Goal: Register for event/course

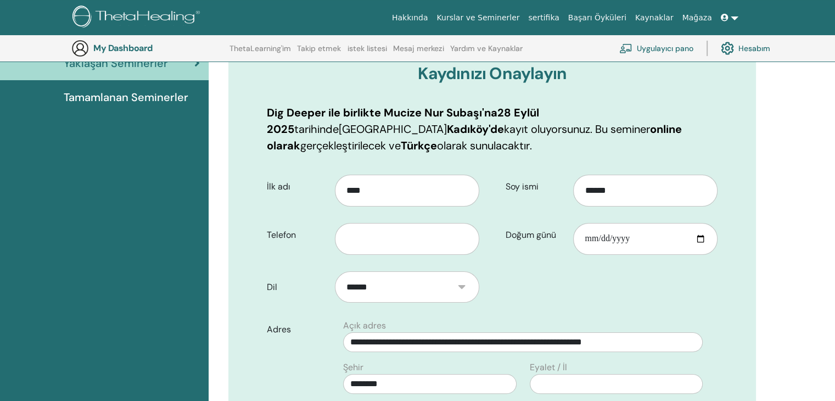
scroll to position [136, 0]
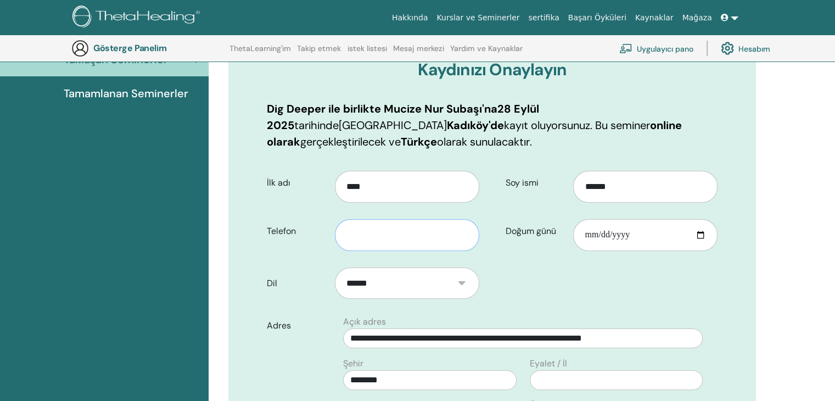
click at [373, 238] on input "text" at bounding box center [407, 235] width 144 height 32
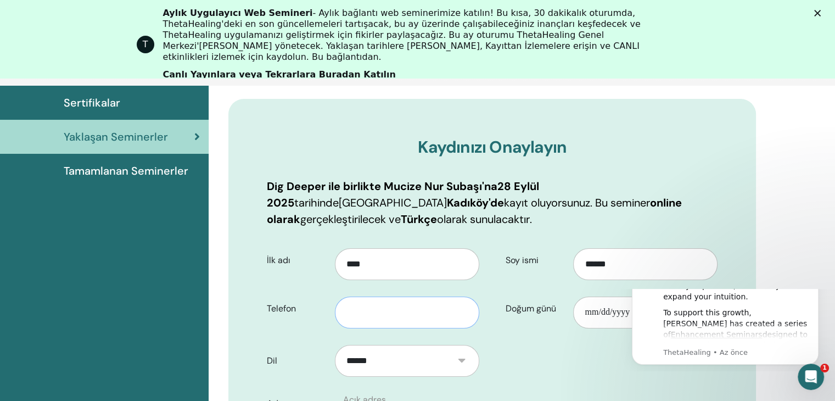
scroll to position [0, 0]
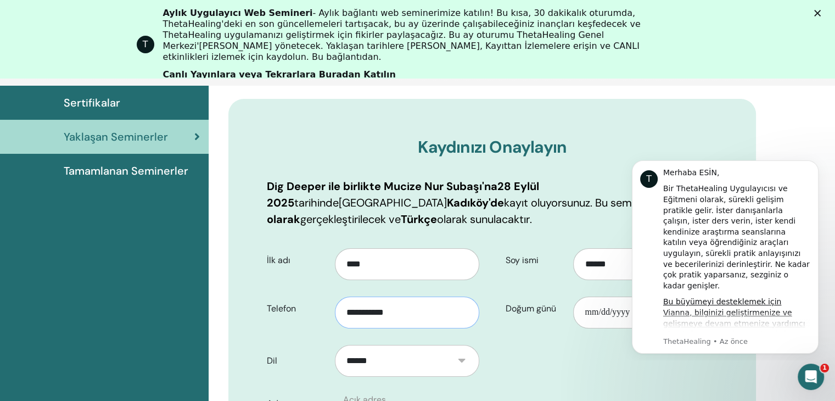
type input "**********"
click at [587, 316] on input "Doğum günü" at bounding box center [645, 312] width 144 height 32
type input "**********"
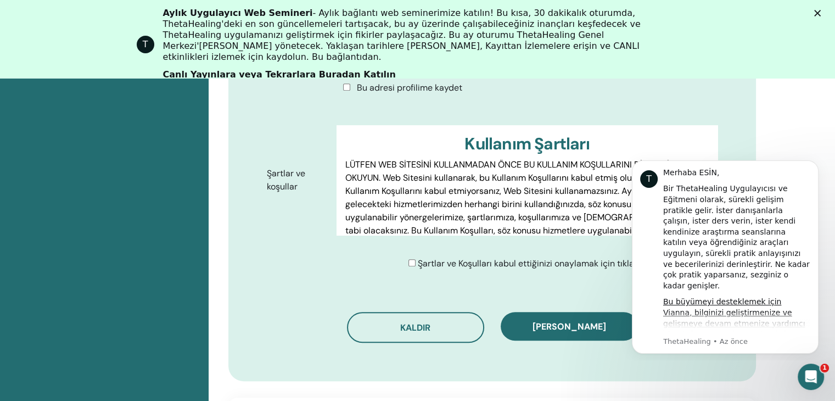
scroll to position [575, 0]
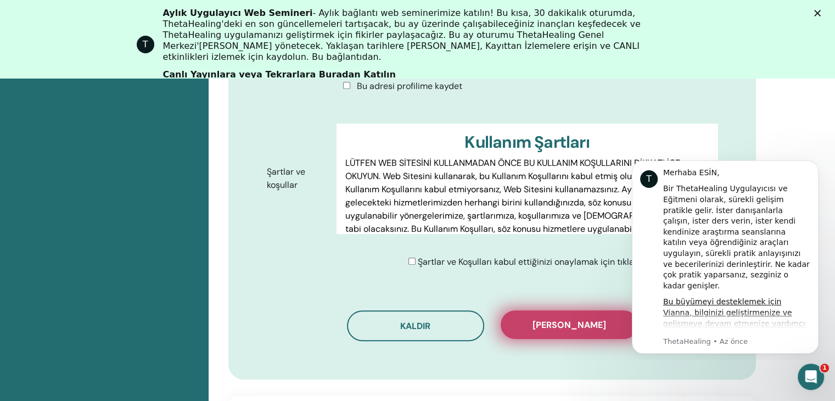
click at [556, 325] on font "Kaydı onayla" at bounding box center [569, 325] width 74 height 12
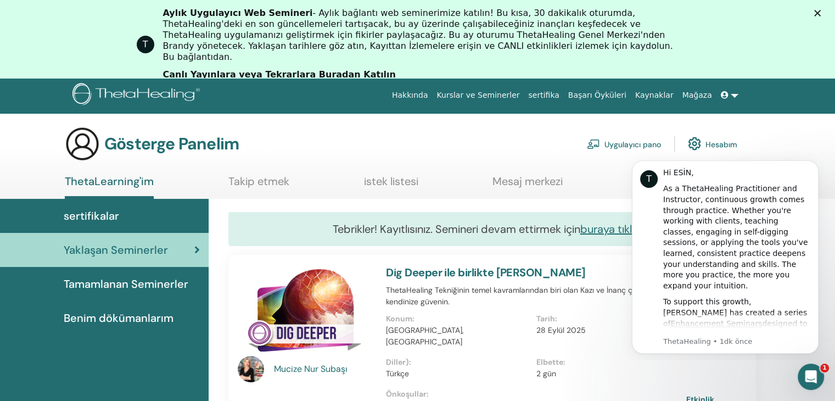
click at [728, 98] on icon at bounding box center [725, 95] width 8 height 8
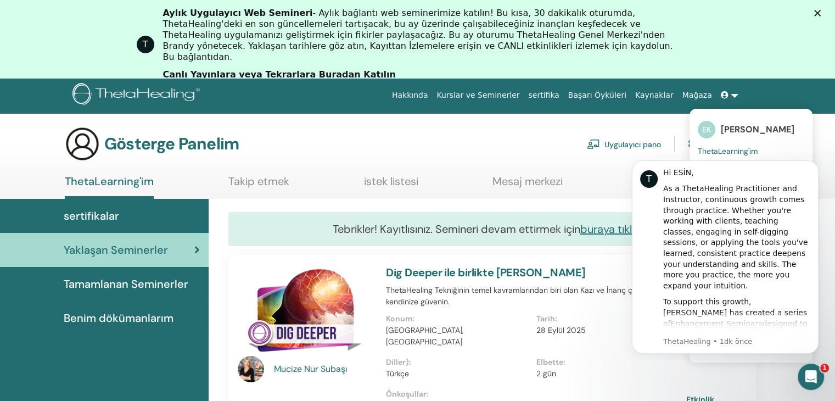
click at [728, 98] on icon at bounding box center [725, 95] width 8 height 8
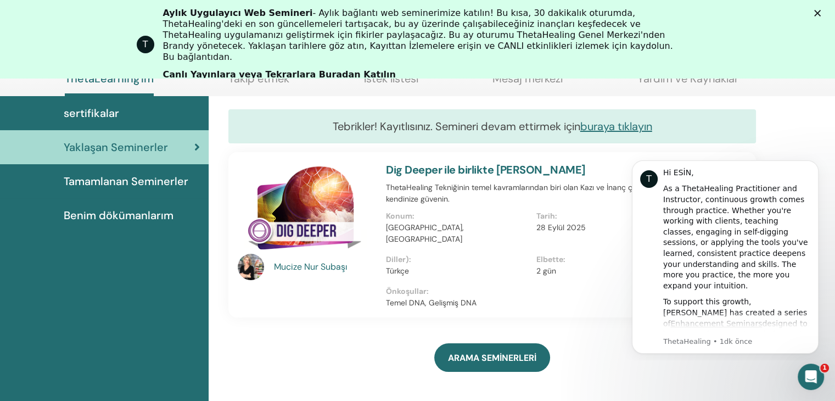
scroll to position [138, 0]
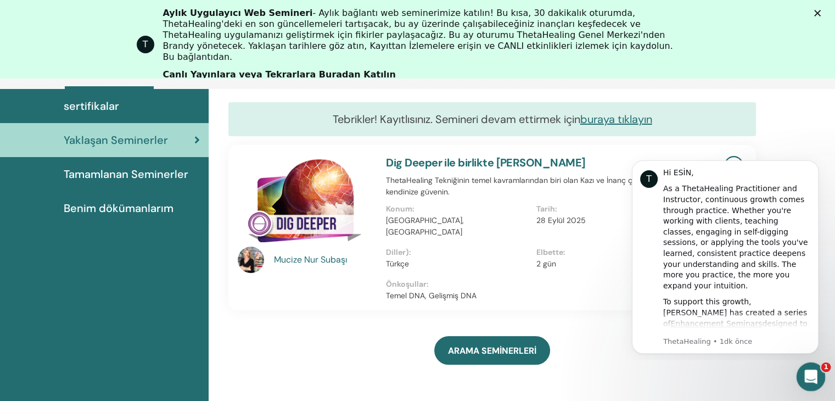
click at [808, 376] on icon "Intercom Messenger uygulamasını aç" at bounding box center [809, 375] width 18 height 18
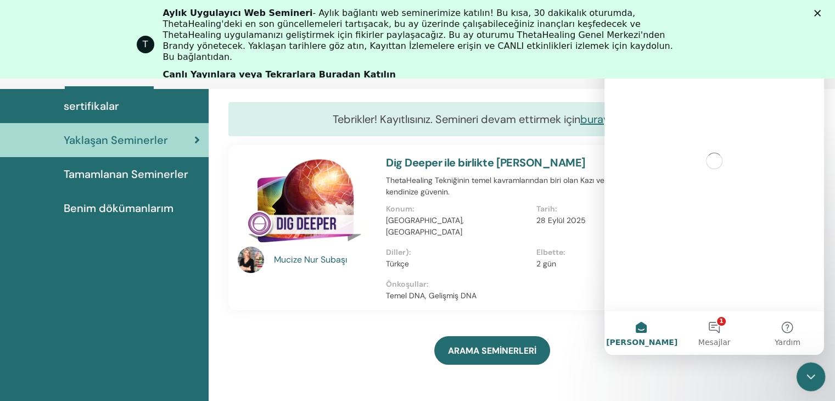
scroll to position [0, 0]
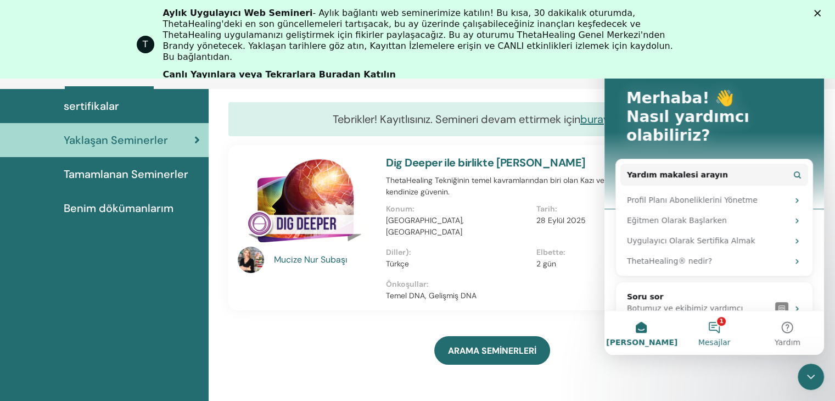
click at [722, 330] on button "1 Mesajlar" at bounding box center [713, 333] width 73 height 44
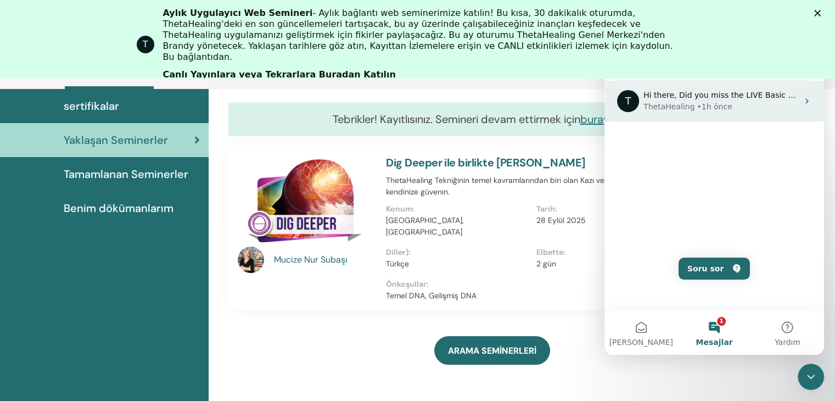
click at [701, 101] on div "• 1h önce" at bounding box center [713, 107] width 35 height 12
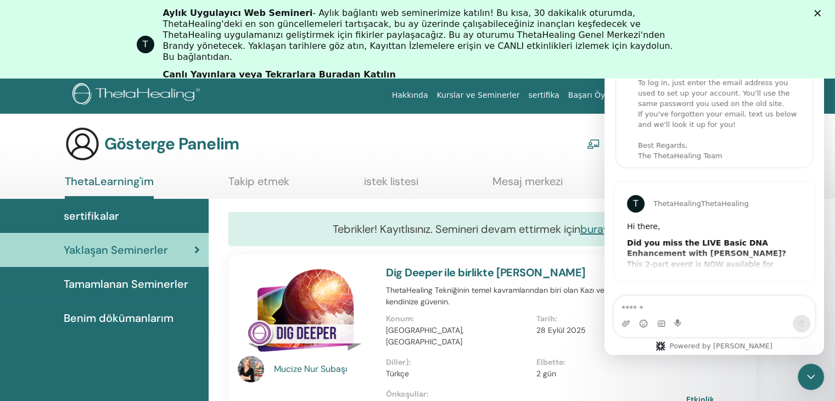
click at [582, 167] on section "Gösterge Panelim Uygulayıcı pano Hesabım ThetaLearning'im Takip etmek istek lis…" at bounding box center [417, 162] width 835 height 72
click at [577, 242] on div "Tebrikler! Kayıtlısınız. Semineri devam ettirmek için buraya tıklayın" at bounding box center [491, 229] width 527 height 34
click at [587, 229] on font "buraya tıklayın" at bounding box center [616, 229] width 72 height 14
click at [499, 163] on section "Gösterge Panelim Uygulayıcı pano Hesabım ThetaLearning'im Takip etmek istek lis…" at bounding box center [417, 162] width 835 height 72
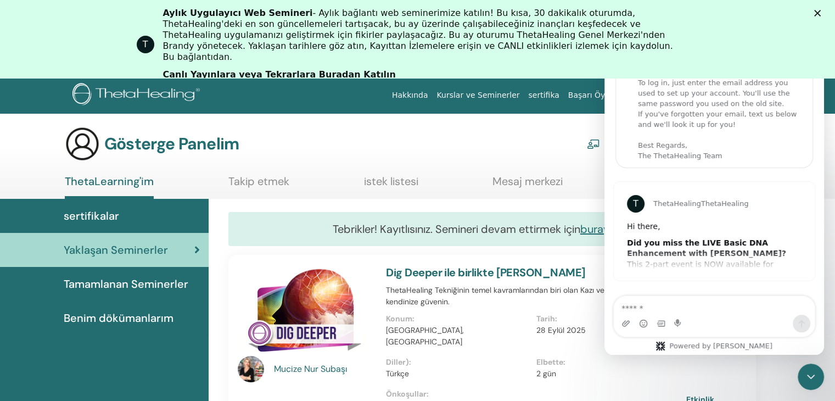
click at [820, 10] on icon "Kapat" at bounding box center [817, 13] width 7 height 7
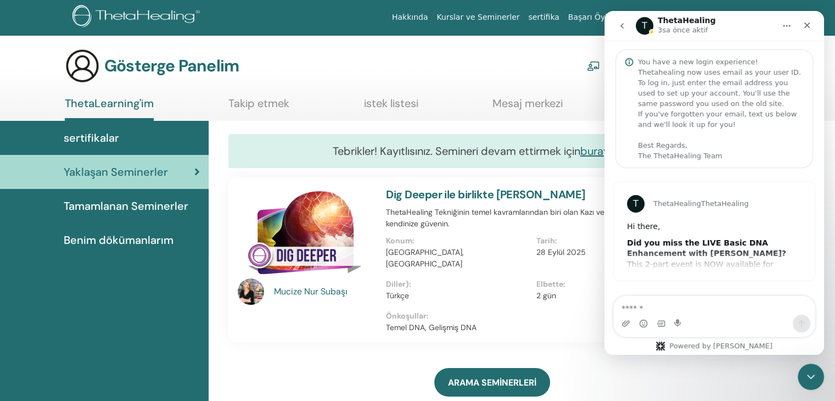
click at [333, 322] on div "Mucize Nur Subaşı Dig Deeper ile birlikte Mucize Nur Subaşı ThetaHealing Tekniğ…" at bounding box center [492, 259] width 544 height 165
drag, startPoint x: 263, startPoint y: 328, endPoint x: 385, endPoint y: 271, distance: 134.8
click at [272, 321] on div "Mucize Nur Subaşı Dig Deeper ile birlikte Mucize Nur Subaşı ThetaHealing Tekniğ…" at bounding box center [492, 259] width 544 height 165
click at [802, 25] on div "Kapat" at bounding box center [807, 25] width 20 height 20
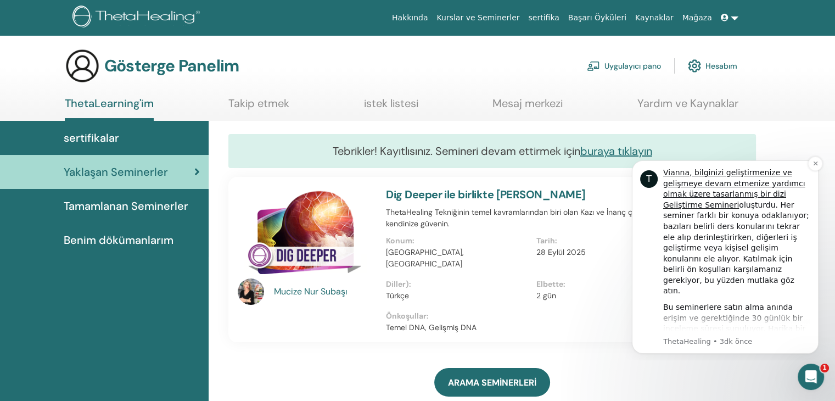
scroll to position [165, 0]
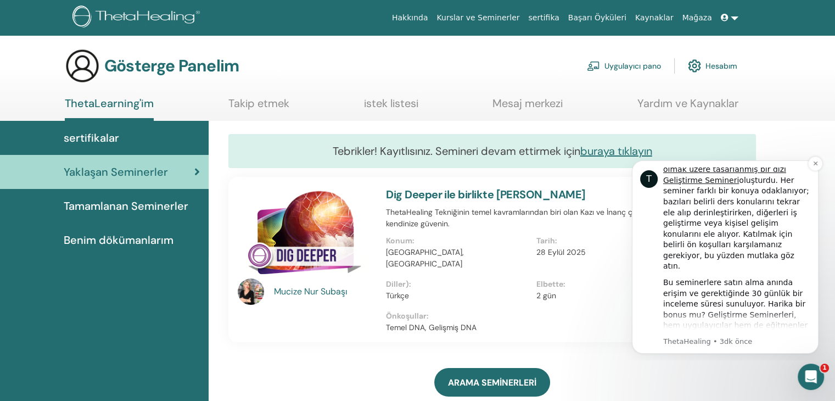
click at [757, 369] on font "Geliştirme Seminerlerine Buradan" at bounding box center [717, 379] width 108 height 20
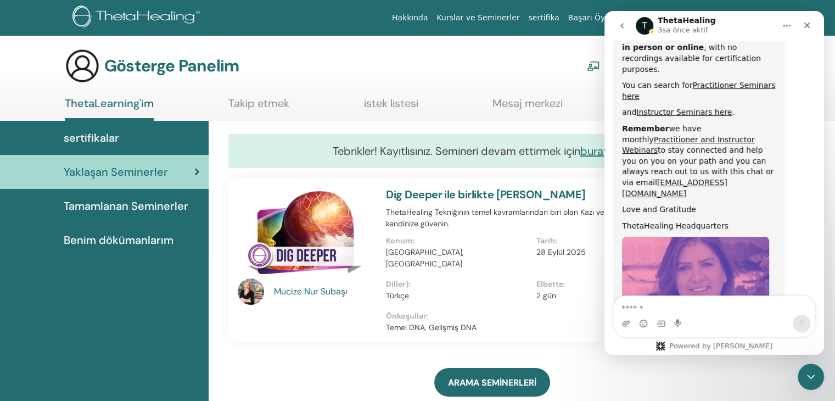
scroll to position [564, 0]
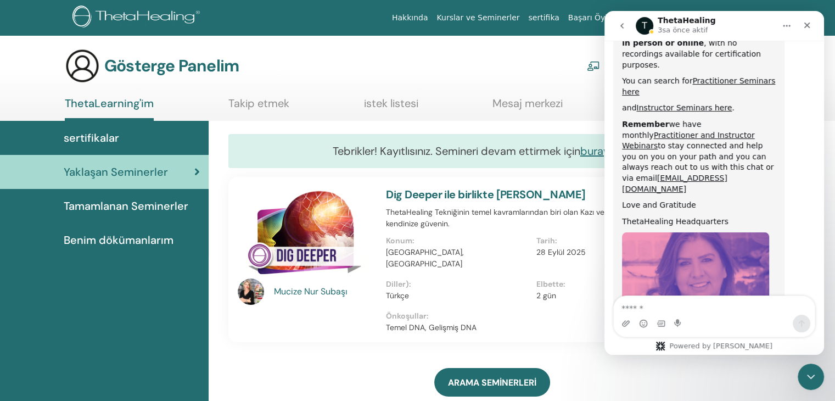
click at [689, 232] on img "ThetaHealing diyor ki…" at bounding box center [695, 305] width 147 height 147
click at [151, 170] on font "Yaklaşan Seminerler" at bounding box center [116, 172] width 104 height 14
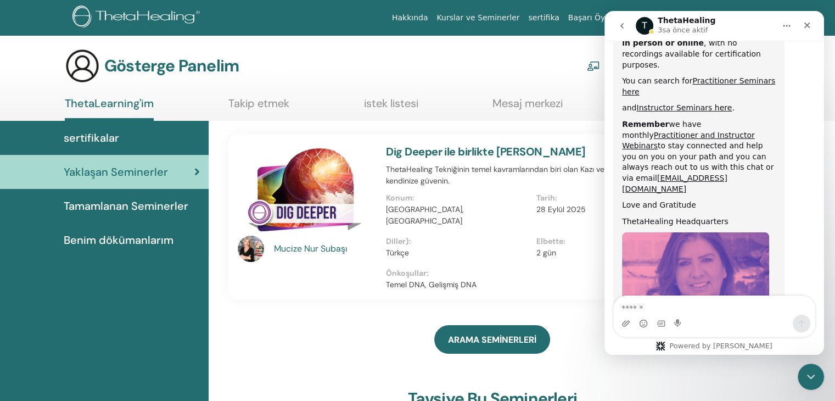
click at [517, 154] on font "Dig Deeper ile birlikte Mucize Nur Subaşı" at bounding box center [485, 151] width 199 height 14
click at [119, 240] on font "Benim dökümanlarım" at bounding box center [119, 240] width 110 height 14
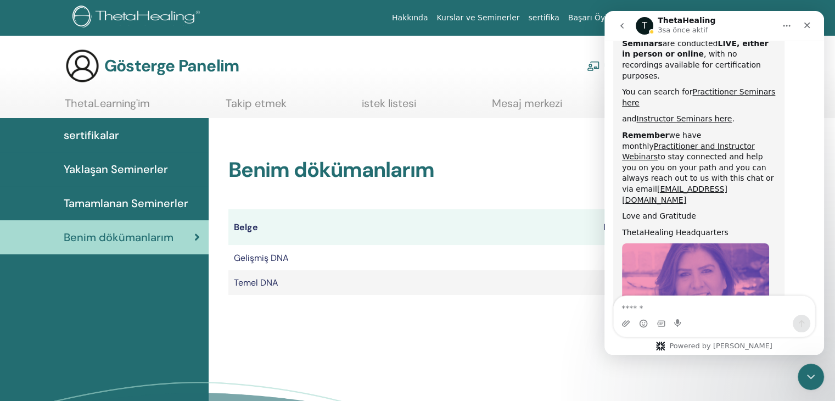
scroll to position [564, 0]
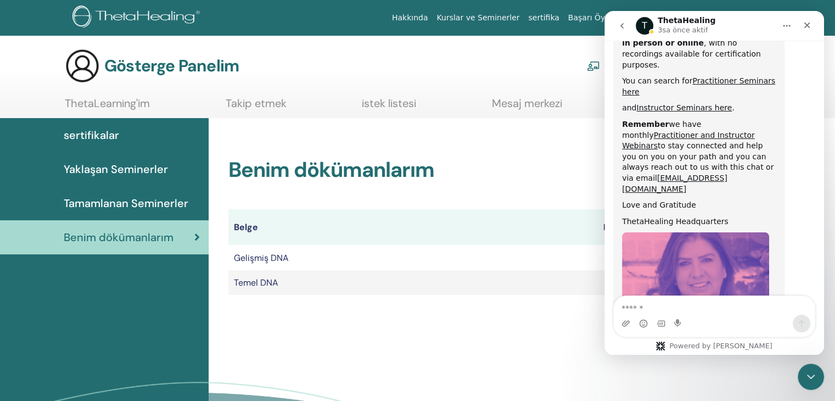
click at [124, 204] on font "Tamamlanan Seminerler" at bounding box center [126, 203] width 125 height 14
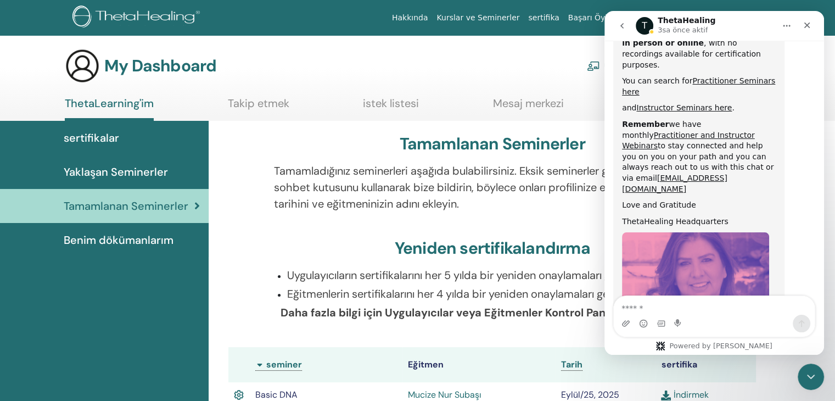
click at [115, 174] on span "Yaklaşan Seminerler" at bounding box center [116, 172] width 104 height 16
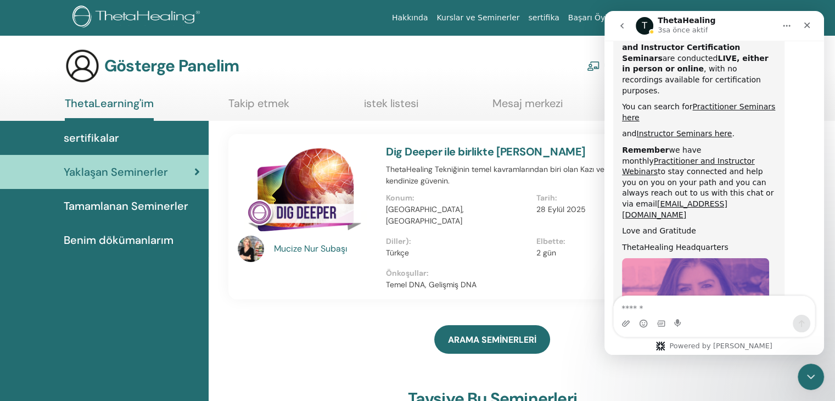
scroll to position [564, 0]
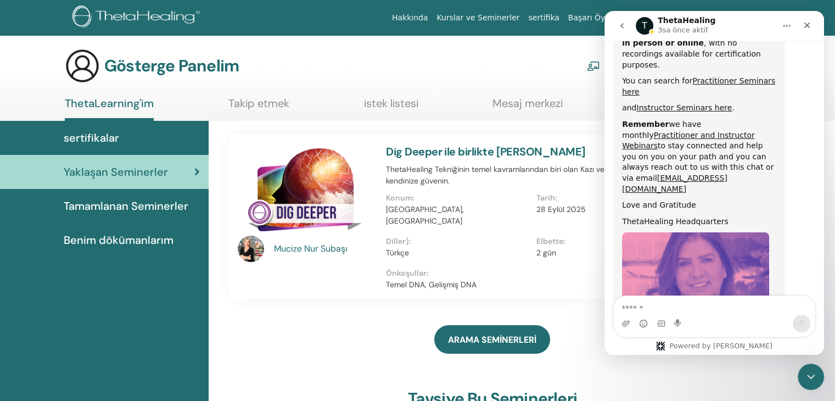
click at [318, 249] on font "Mucize Nur" at bounding box center [296, 249] width 44 height 12
click at [251, 249] on img at bounding box center [251, 248] width 26 height 26
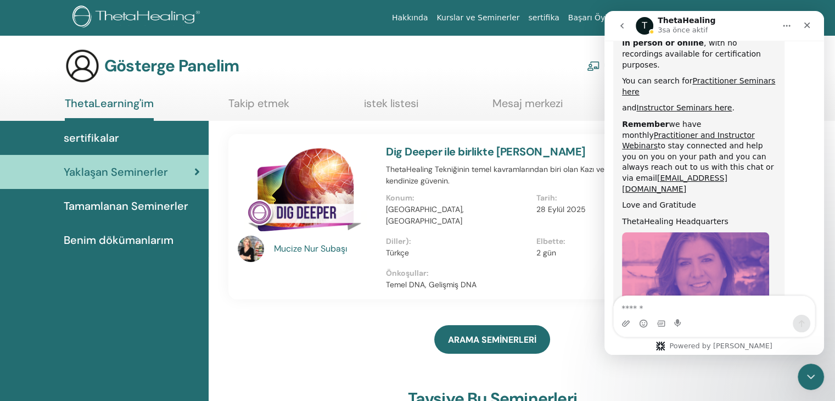
click at [272, 106] on font "Takip etmek" at bounding box center [258, 103] width 61 height 14
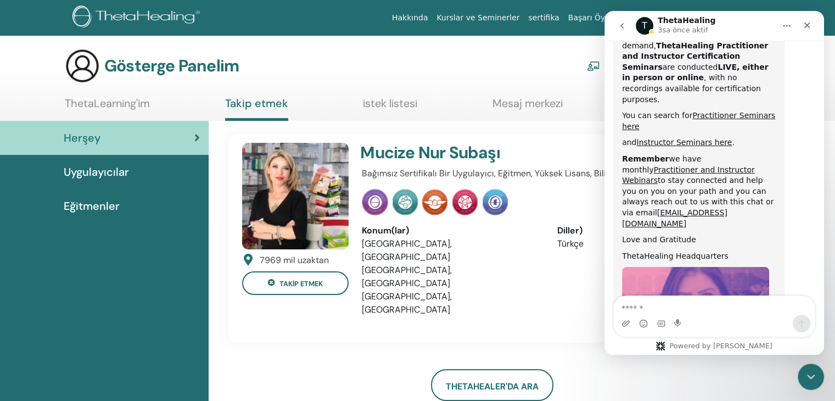
scroll to position [564, 0]
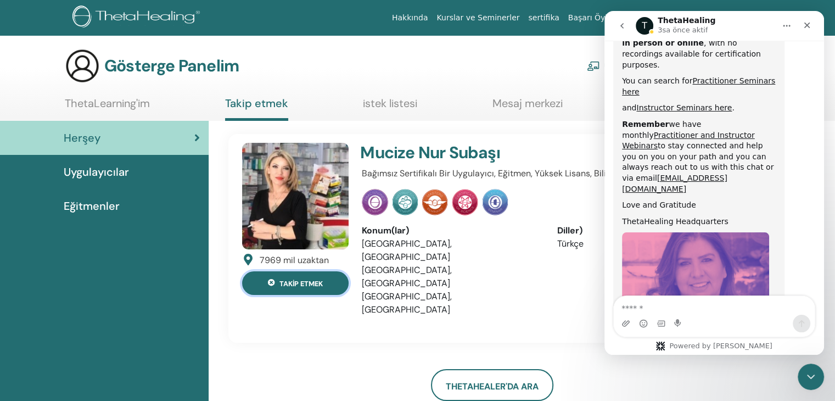
click at [307, 284] on font "takip etmek" at bounding box center [300, 283] width 43 height 9
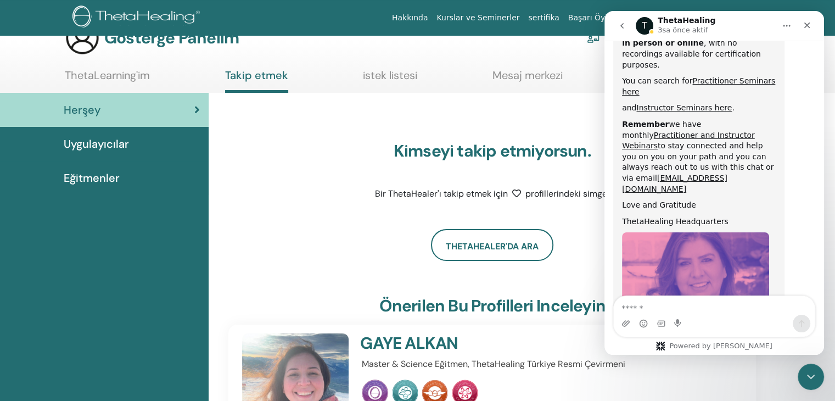
scroll to position [0, 0]
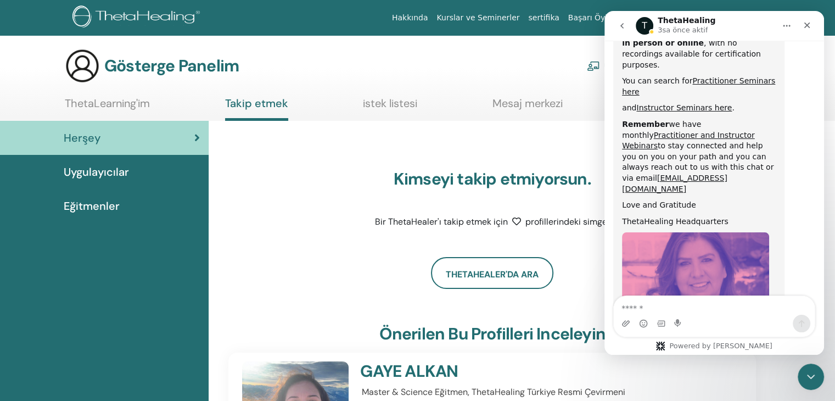
click at [126, 108] on font "ThetaLearning'im" at bounding box center [107, 103] width 85 height 14
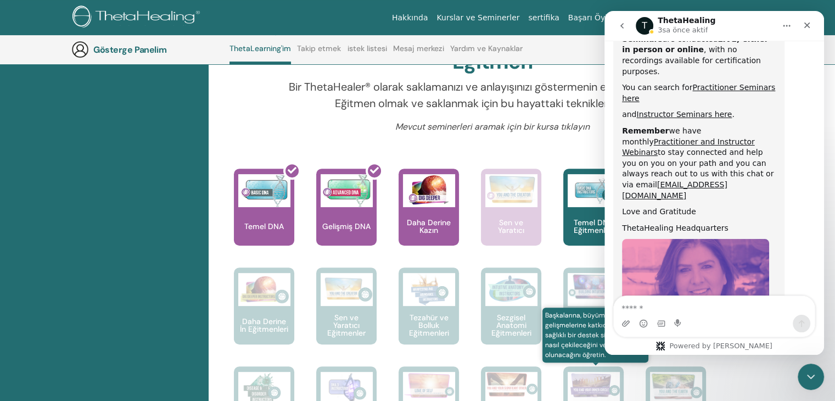
scroll to position [564, 0]
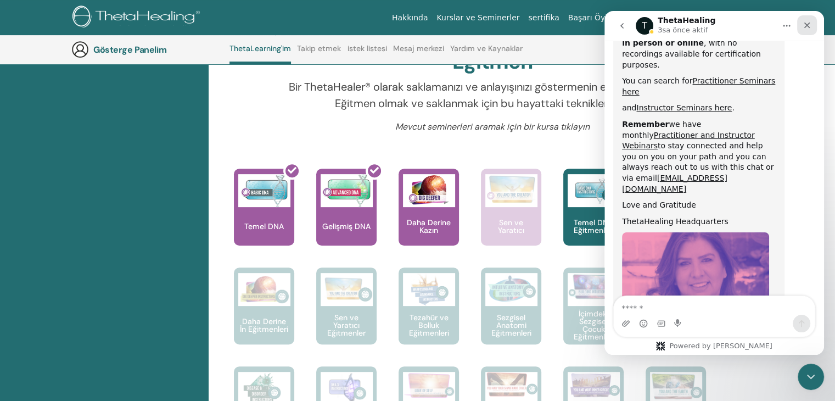
click at [804, 28] on icon "Kapat" at bounding box center [806, 25] width 9 height 9
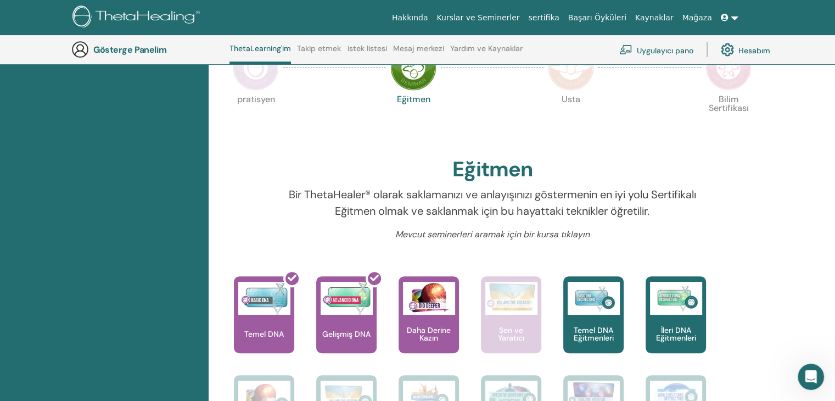
scroll to position [248, 0]
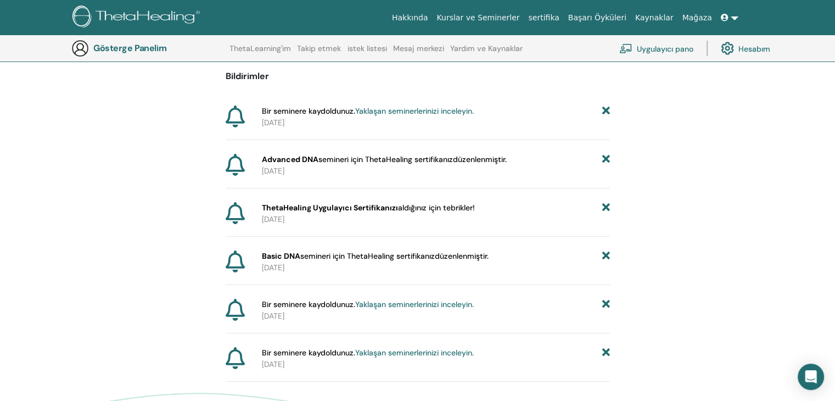
scroll to position [81, 0]
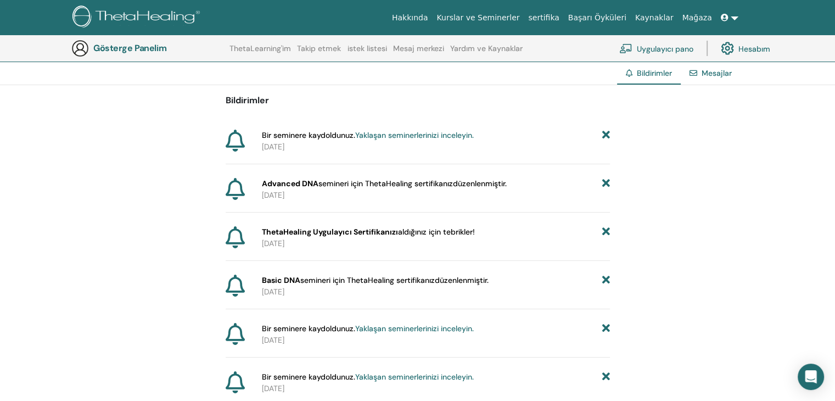
click at [169, 14] on img at bounding box center [137, 17] width 131 height 25
